Goal: Task Accomplishment & Management: Complete application form

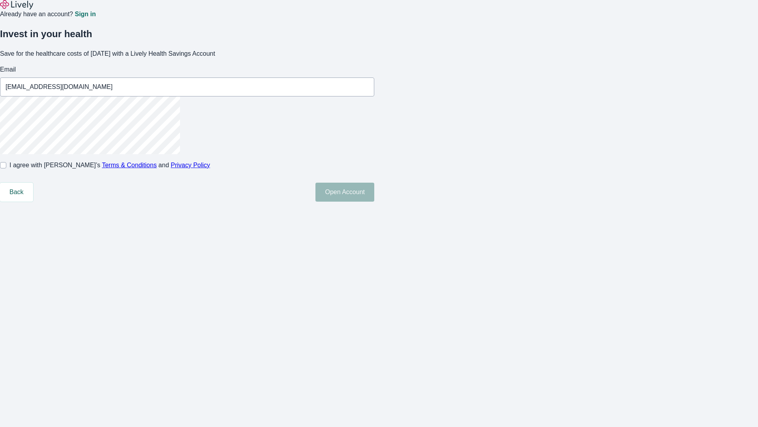
click at [6, 168] on input "I agree with Lively’s Terms & Conditions and Privacy Policy" at bounding box center [3, 165] width 6 height 6
checkbox input "true"
click at [374, 201] on button "Open Account" at bounding box center [345, 191] width 59 height 19
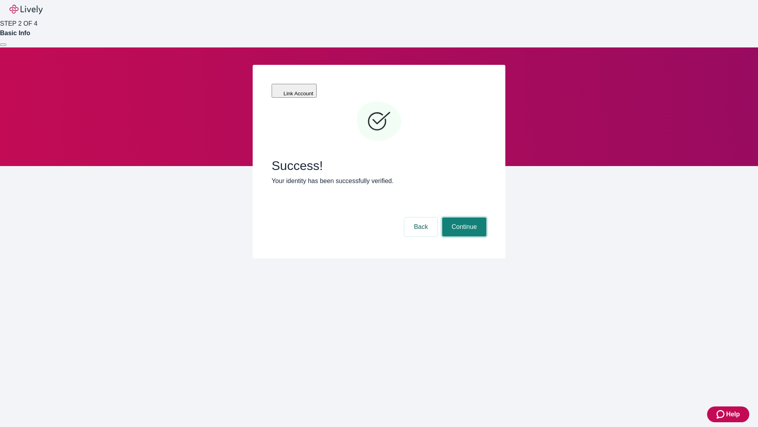
click at [463, 217] on button "Continue" at bounding box center [464, 226] width 44 height 19
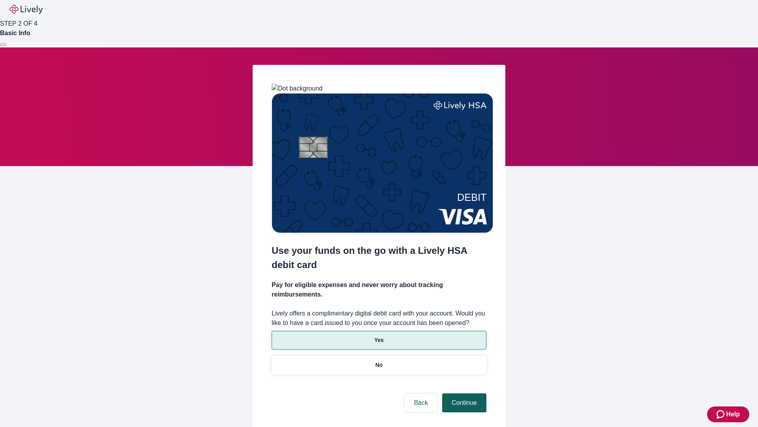
click at [379, 361] on p "No" at bounding box center [380, 365] width 8 height 8
click at [463, 393] on button "Continue" at bounding box center [464, 402] width 44 height 19
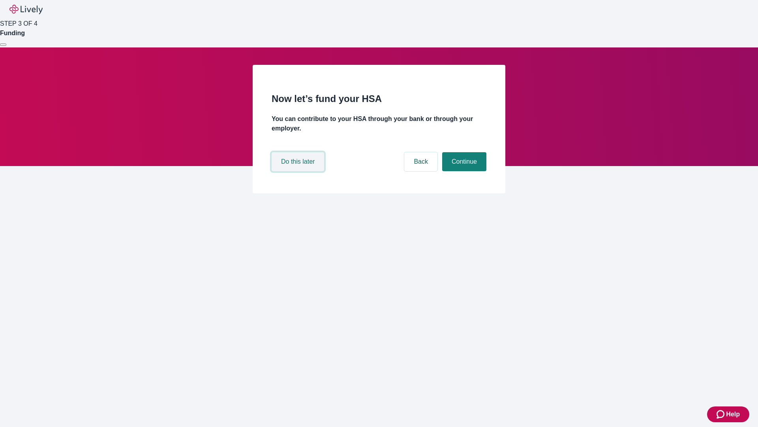
click at [299, 171] on button "Do this later" at bounding box center [298, 161] width 53 height 19
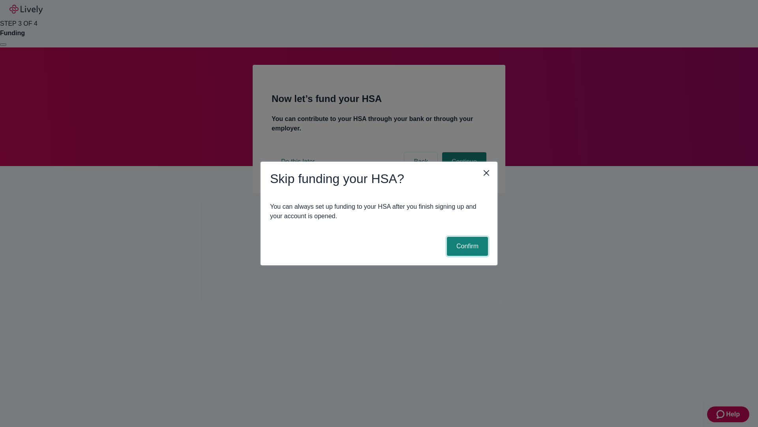
click at [466, 246] on button "Confirm" at bounding box center [467, 246] width 41 height 19
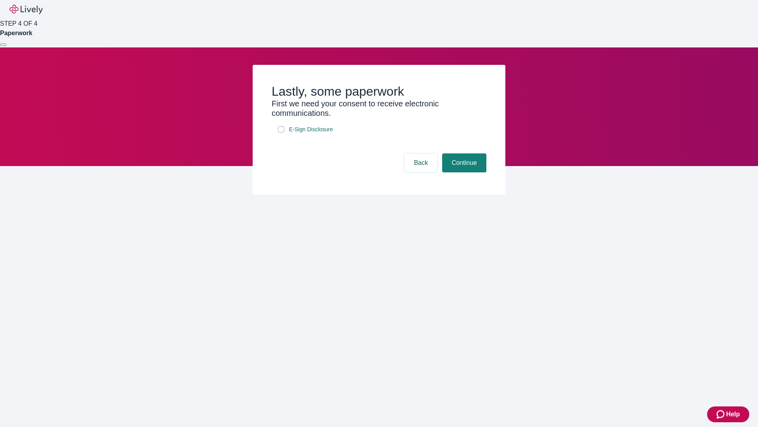
click at [281, 132] on input "E-Sign Disclosure" at bounding box center [281, 129] width 6 height 6
checkbox input "true"
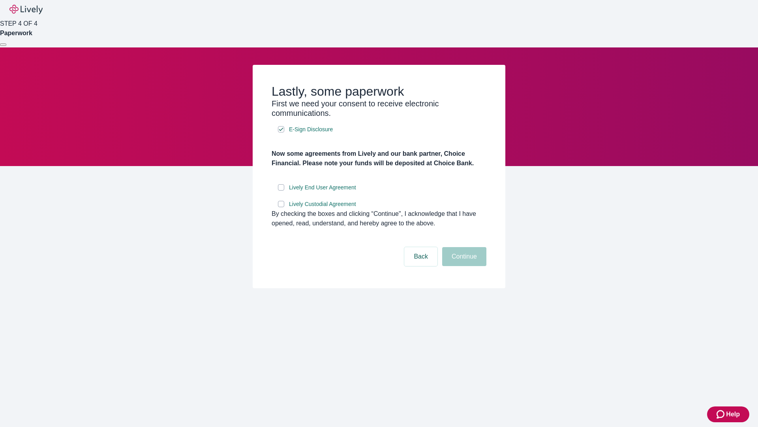
click at [281, 190] on input "Lively End User Agreement" at bounding box center [281, 187] width 6 height 6
checkbox input "true"
click at [281, 207] on input "Lively Custodial Agreement" at bounding box center [281, 204] width 6 height 6
checkbox input "true"
click at [463, 266] on button "Continue" at bounding box center [464, 256] width 44 height 19
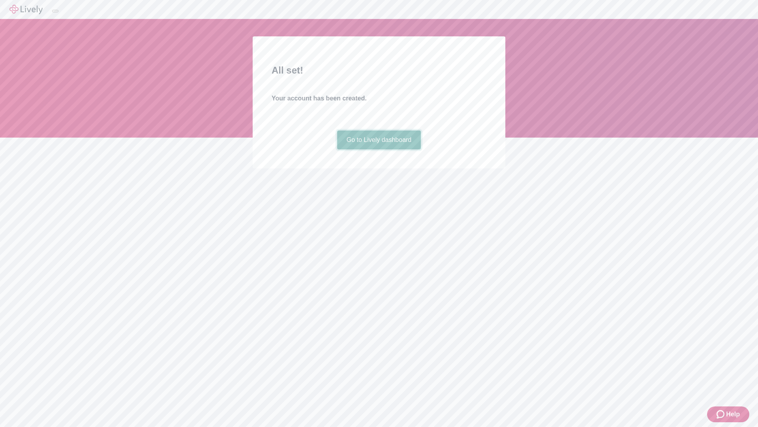
click at [379, 149] on link "Go to Lively dashboard" at bounding box center [379, 139] width 84 height 19
